Goal: Find specific page/section: Find specific page/section

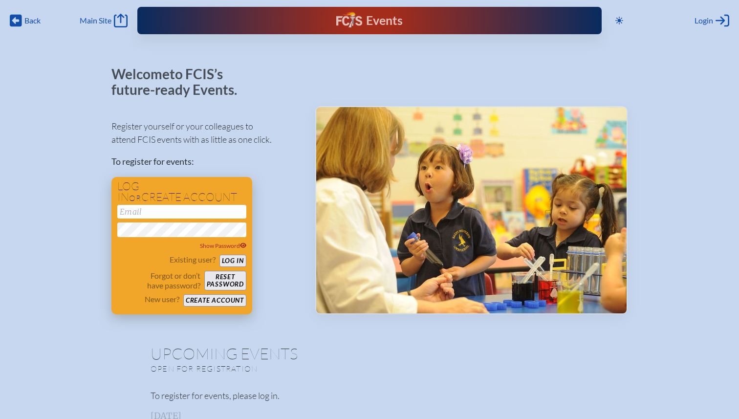
type input "[EMAIL_ADDRESS][DOMAIN_NAME]"
click at [238, 260] on button "Log in" at bounding box center [233, 261] width 27 height 12
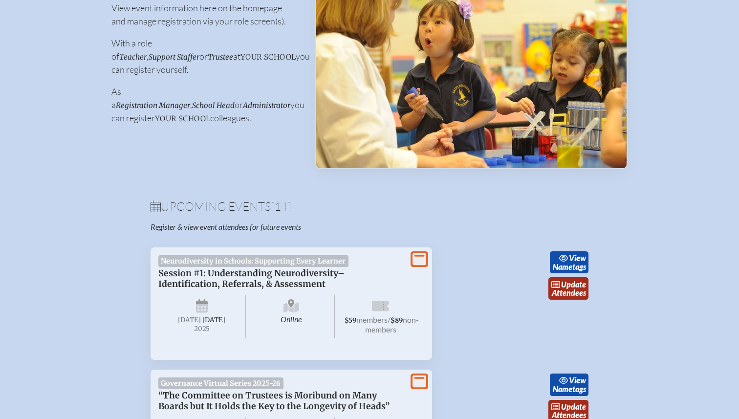
scroll to position [171, 0]
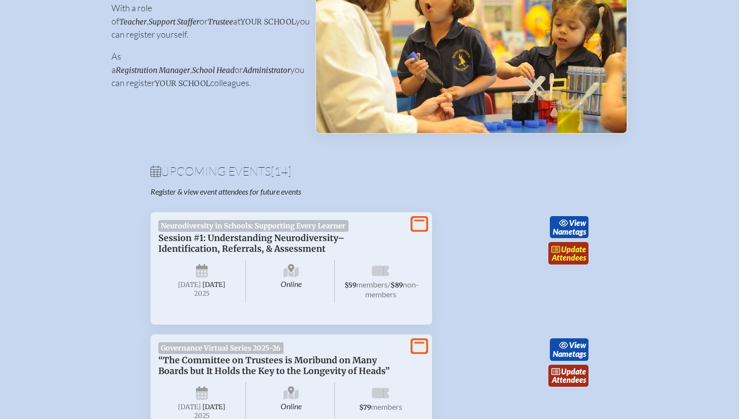
click at [567, 256] on link "update Attendees" at bounding box center [569, 253] width 40 height 22
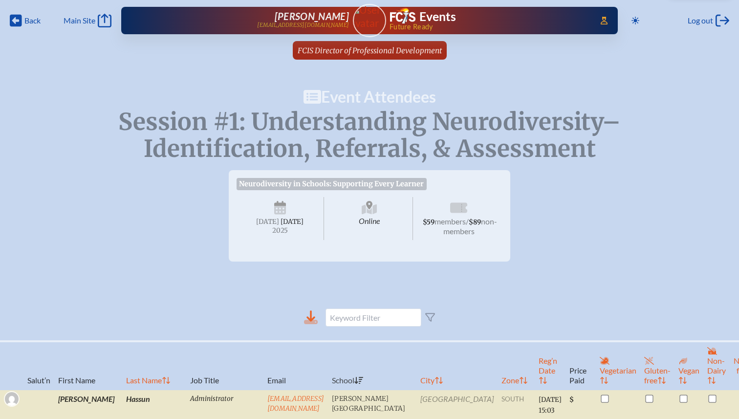
click at [313, 324] on icon at bounding box center [311, 322] width 14 height 4
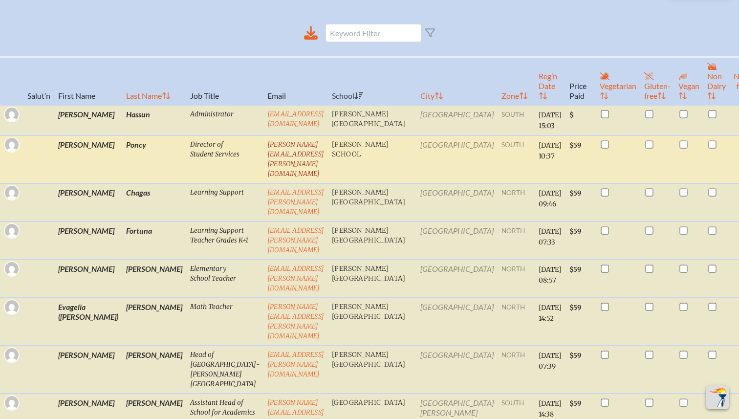
scroll to position [281, 0]
